Goal: Browse casually

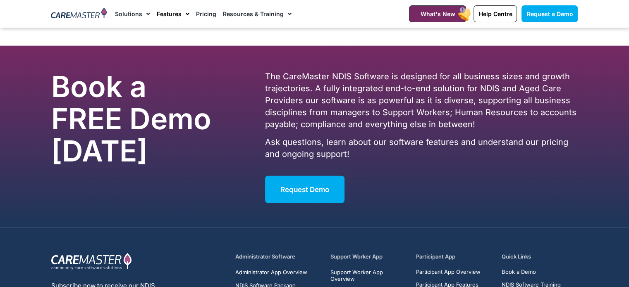
scroll to position [5072, 0]
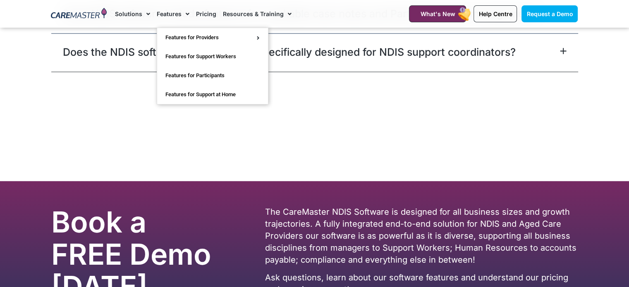
click at [102, 16] on img at bounding box center [79, 14] width 56 height 12
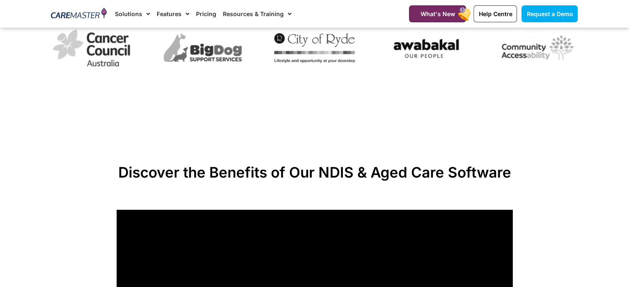
scroll to position [455, 0]
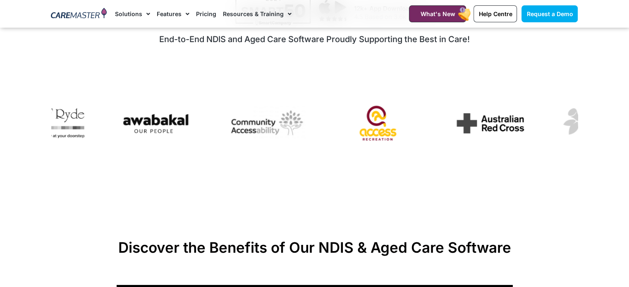
click at [9, 125] on section "12k+ App Downloads 4.5 Based on 3.6k Reviews End-to-End NDIS and Aged Care Soft…" at bounding box center [314, 74] width 629 height 172
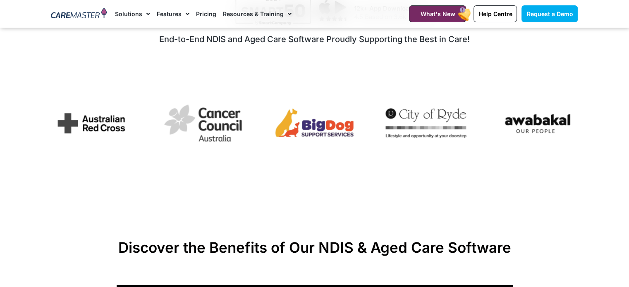
click at [327, 127] on img "3 / 7" at bounding box center [314, 122] width 81 height 31
click at [312, 124] on img "3 / 7" at bounding box center [314, 122] width 81 height 31
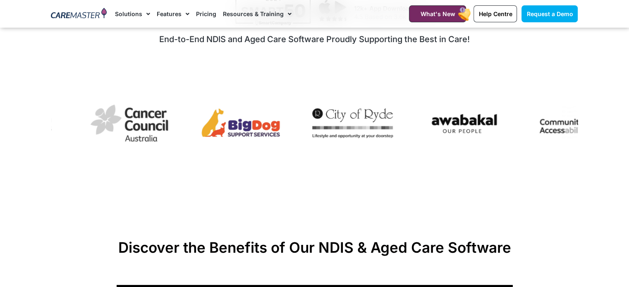
click at [281, 141] on figure "3 / 7" at bounding box center [240, 124] width 81 height 34
